Goal: Find specific page/section: Find specific page/section

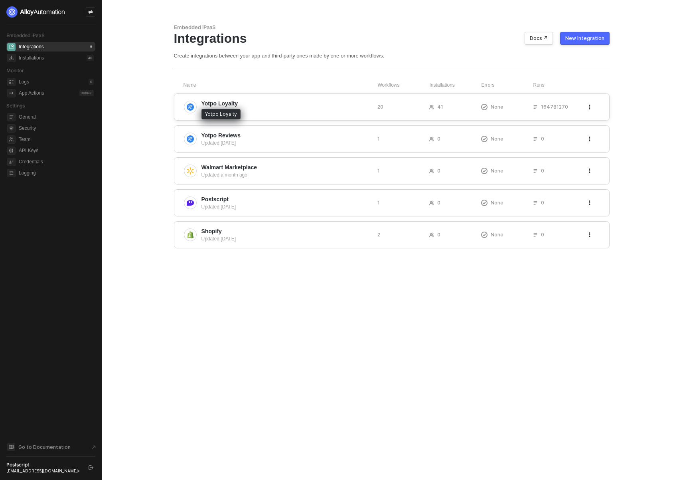
click at [223, 104] on span "Yotpo Loyalty" at bounding box center [219, 103] width 37 height 8
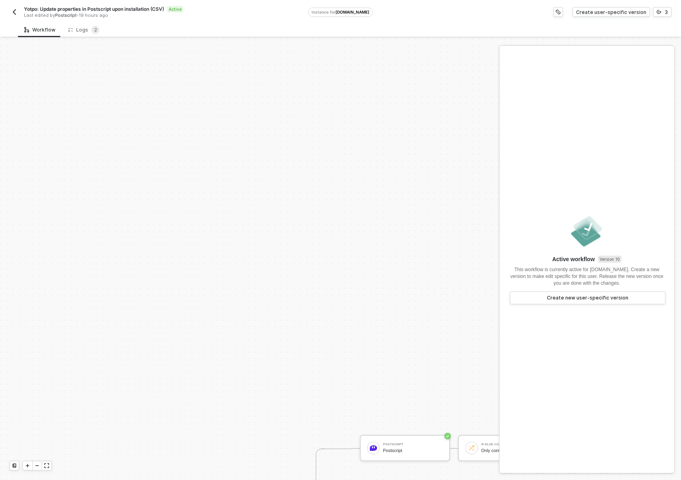
scroll to position [270, 0]
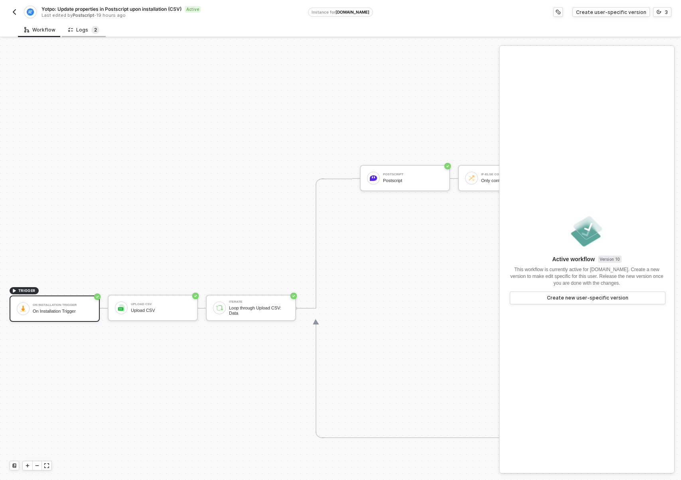
click at [94, 29] on span "2" at bounding box center [95, 30] width 3 height 6
